Goal: Answer question/provide support

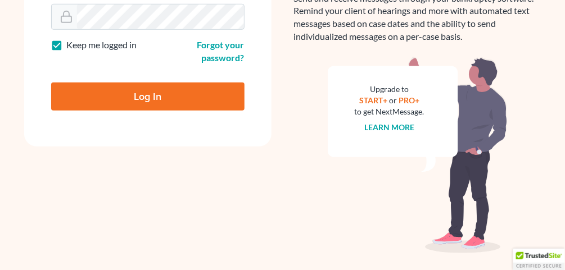
scroll to position [220, 0]
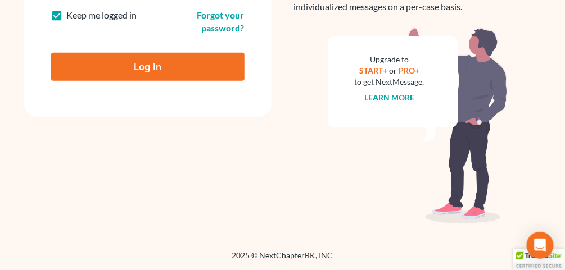
type input "[EMAIL_ADDRESS][DOMAIN_NAME]"
click at [131, 70] on input "Log In" at bounding box center [147, 67] width 193 height 28
type input "Thinking..."
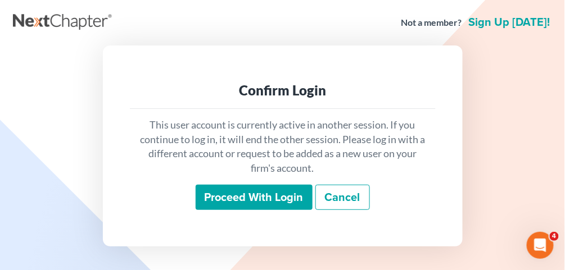
click at [255, 197] on input "Proceed with login" at bounding box center [253, 198] width 117 height 26
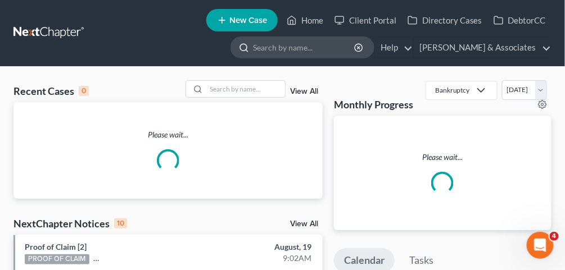
click at [312, 53] on input "search" at bounding box center [304, 47] width 103 height 21
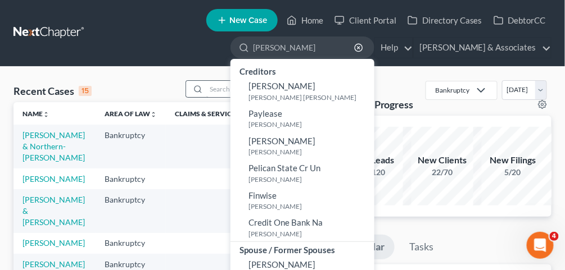
type input "[PERSON_NAME]"
click at [235, 91] on input "search" at bounding box center [245, 89] width 79 height 16
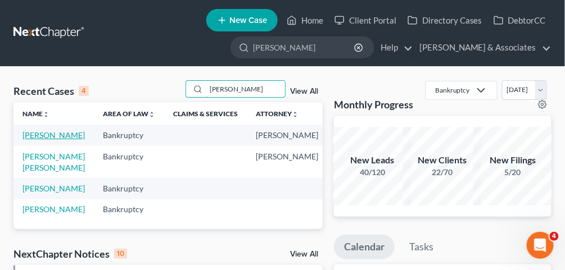
type input "[PERSON_NAME]"
click at [24, 140] on link "[PERSON_NAME]" at bounding box center [53, 135] width 62 height 10
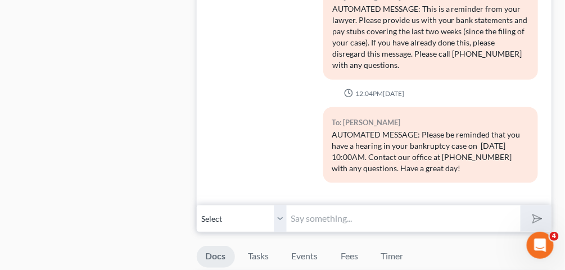
scroll to position [1168, 0]
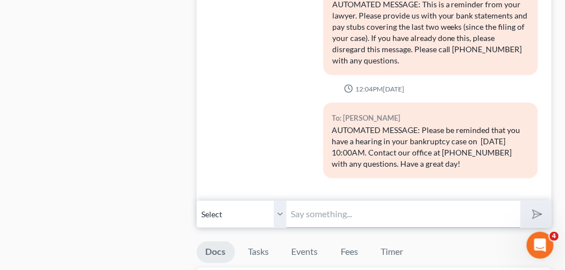
click at [342, 206] on input "text" at bounding box center [403, 215] width 234 height 28
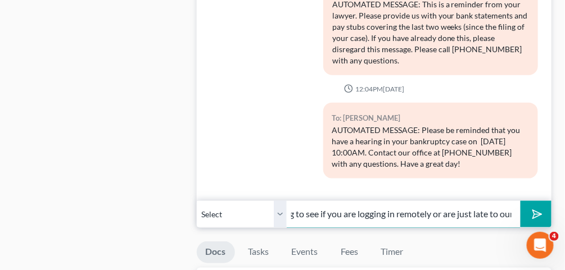
scroll to position [0, 124]
type input "Ms. Payne, just checking to see if you are logging in remotely or are just late…"
click at [520, 201] on button "submit" at bounding box center [535, 214] width 31 height 26
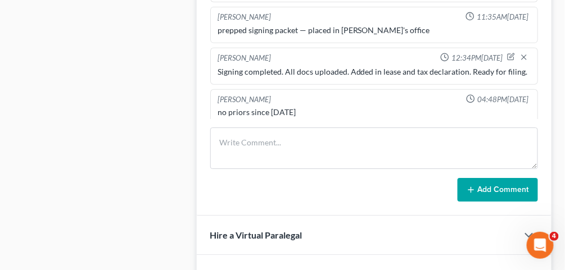
scroll to position [719, 0]
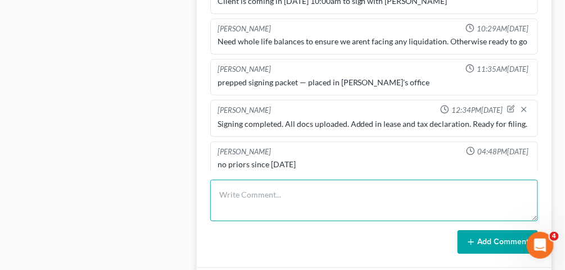
click at [378, 196] on textarea at bounding box center [373, 201] width 327 height 42
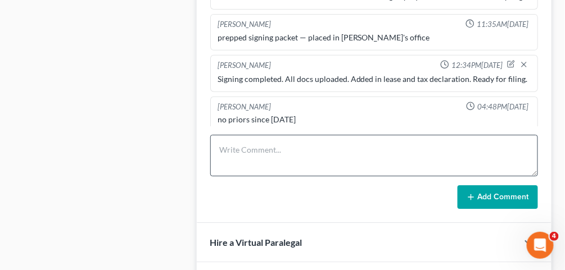
scroll to position [809, 0]
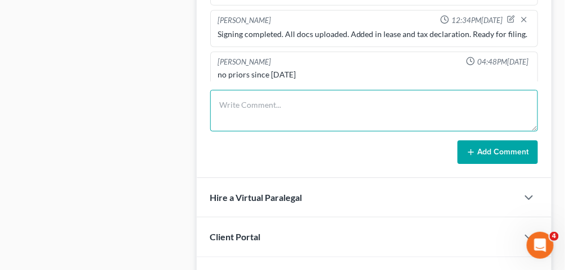
click at [294, 91] on textarea at bounding box center [373, 111] width 327 height 42
type textarea "341 hearing held. No issues. No creditors present."
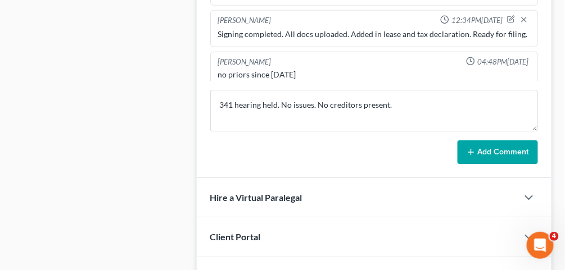
click at [497, 161] on div "Alayna Harper 09:40AM, 05/24/2024 very nice lady elderly. daughter passed away …" at bounding box center [374, 33] width 354 height 290
click at [493, 157] on button "Add Comment" at bounding box center [497, 152] width 80 height 24
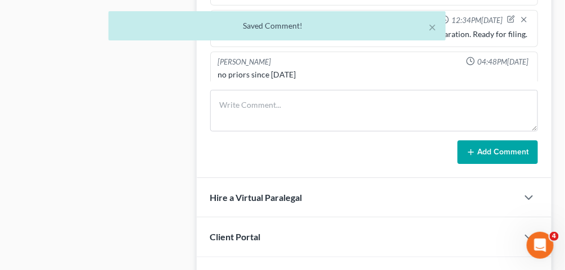
scroll to position [1944, 0]
